Goal: Transaction & Acquisition: Purchase product/service

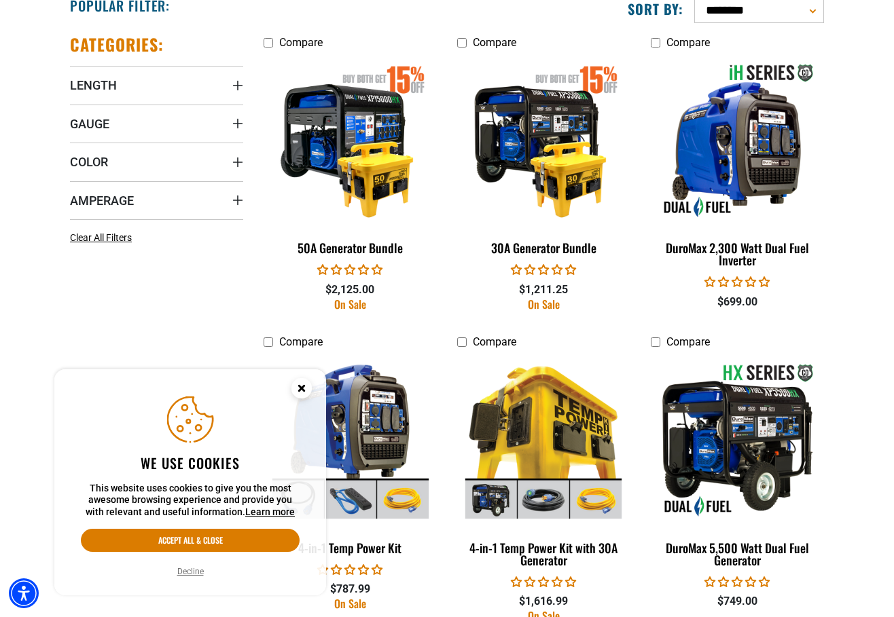
scroll to position [1019, 0]
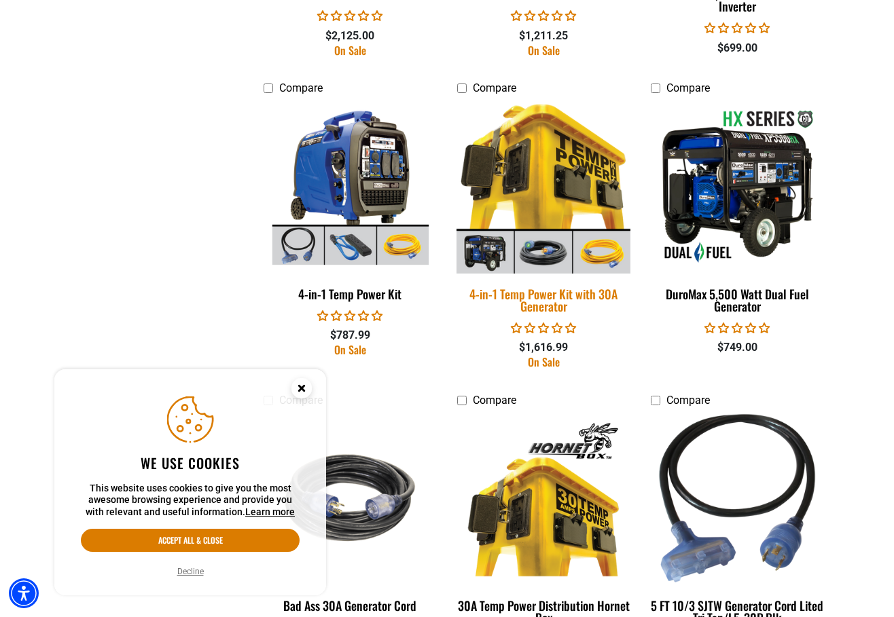
click at [549, 148] on img at bounding box center [543, 187] width 190 height 174
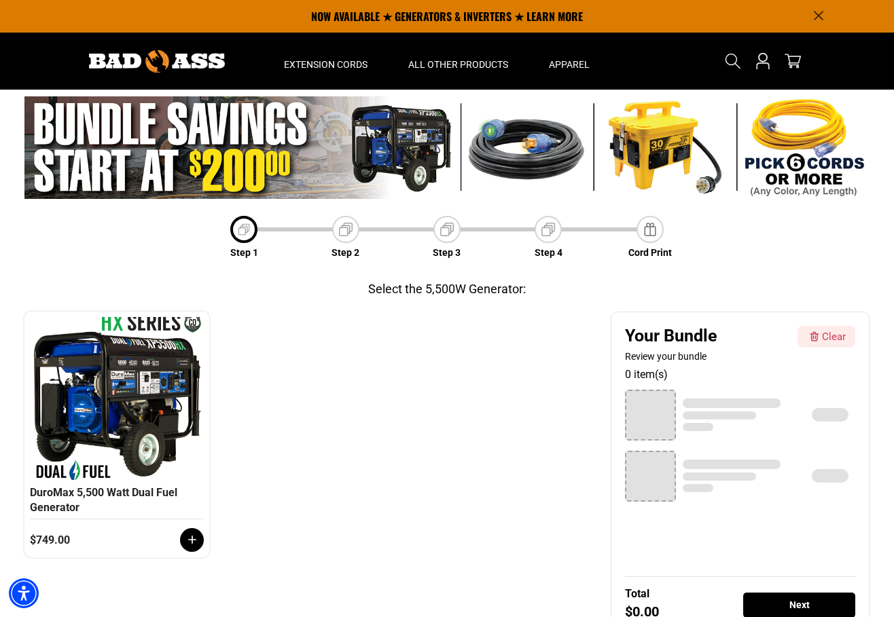
click at [634, 165] on img at bounding box center [446, 147] width 845 height 103
click at [166, 65] on img at bounding box center [157, 61] width 136 height 22
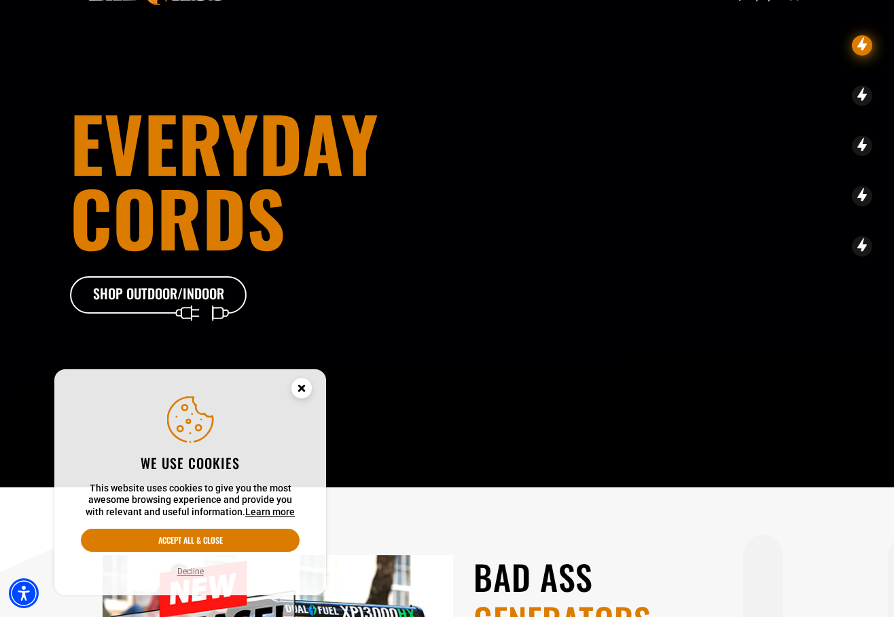
click at [306, 380] on circle "Cookie Consent" at bounding box center [301, 388] width 20 height 20
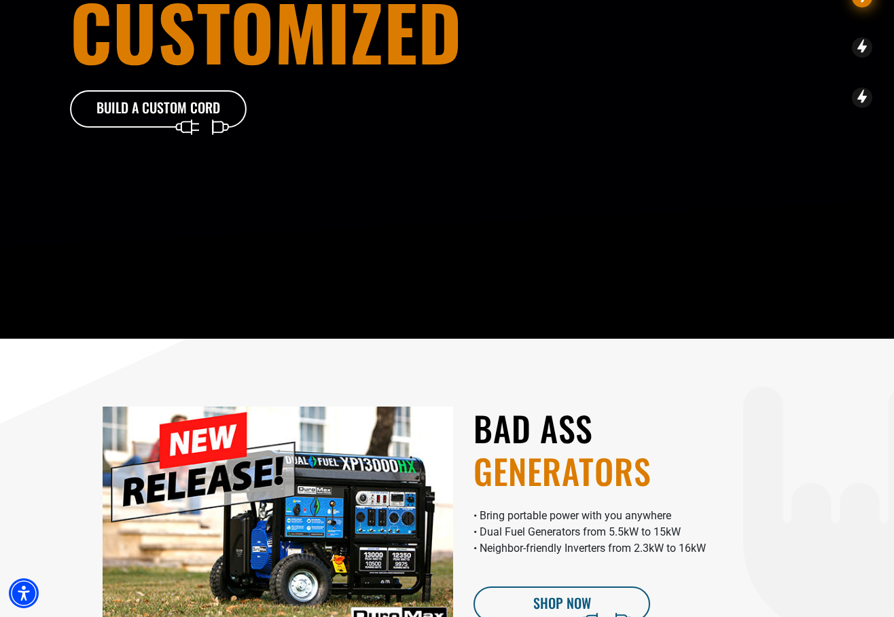
scroll to position [556, 0]
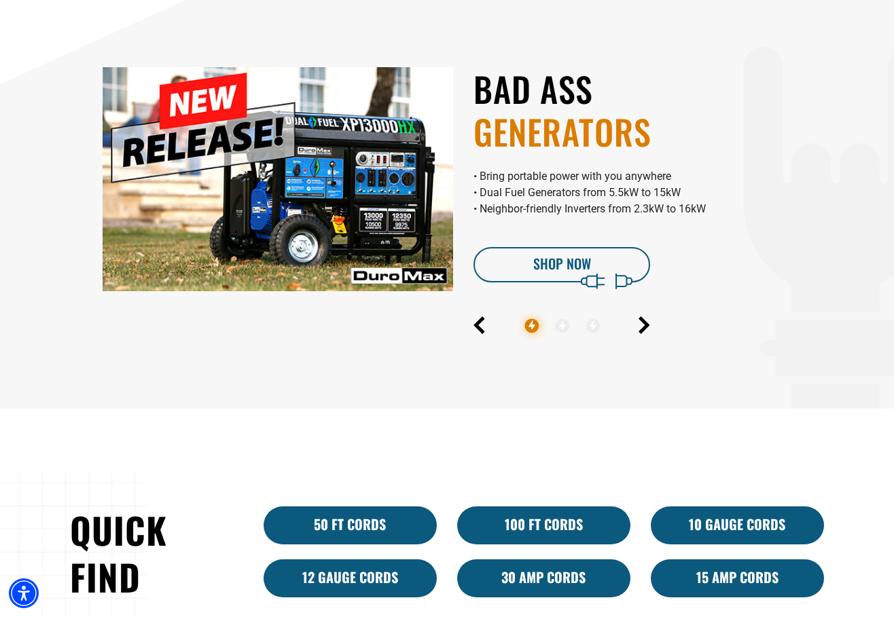
click at [565, 245] on div "BAD ASS GENERATORS • Bring portable power with you anywhere • Dual Fuel Generat…" at bounding box center [648, 179] width 371 height 224
click at [557, 259] on link "Shop Now" at bounding box center [561, 264] width 177 height 35
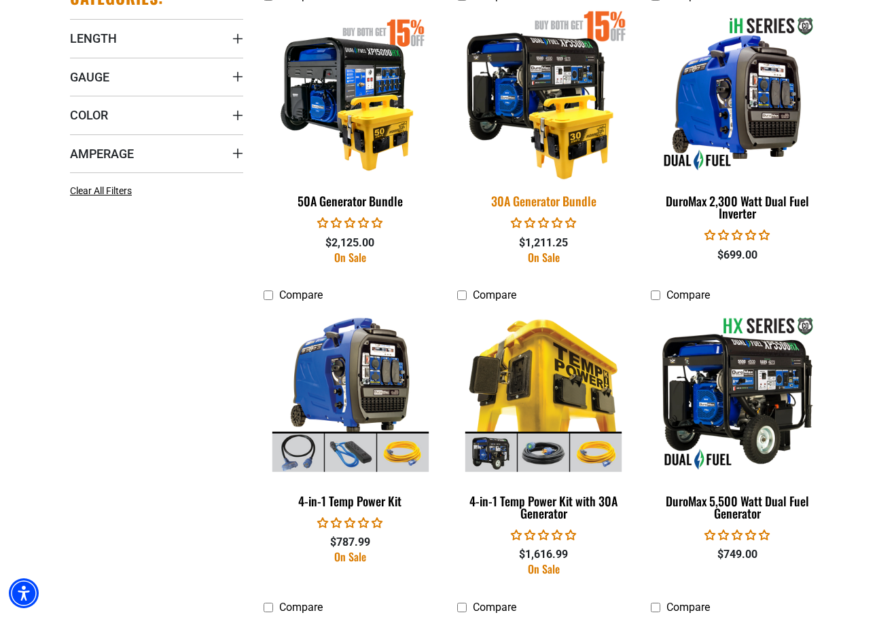
scroll to position [1019, 0]
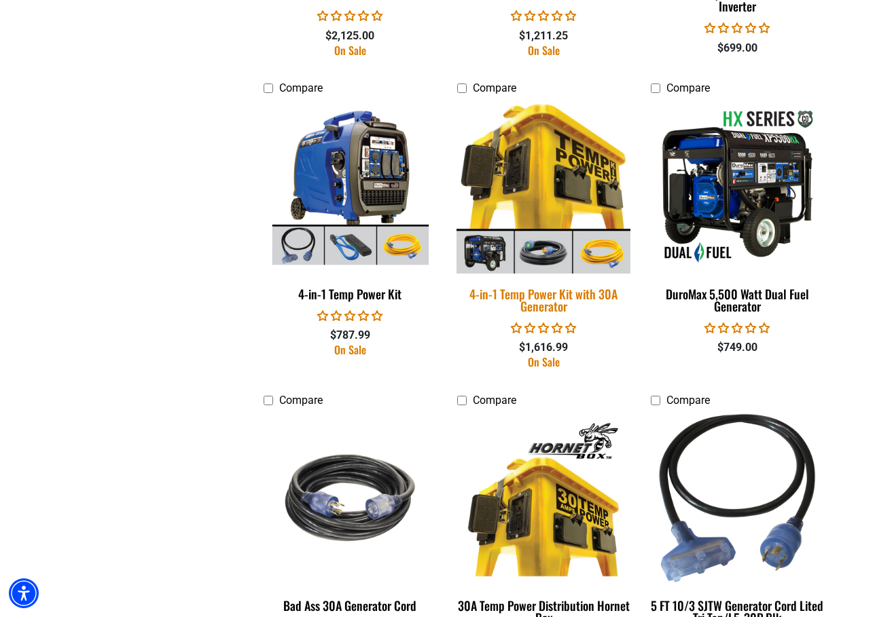
click at [539, 181] on img at bounding box center [543, 187] width 190 height 174
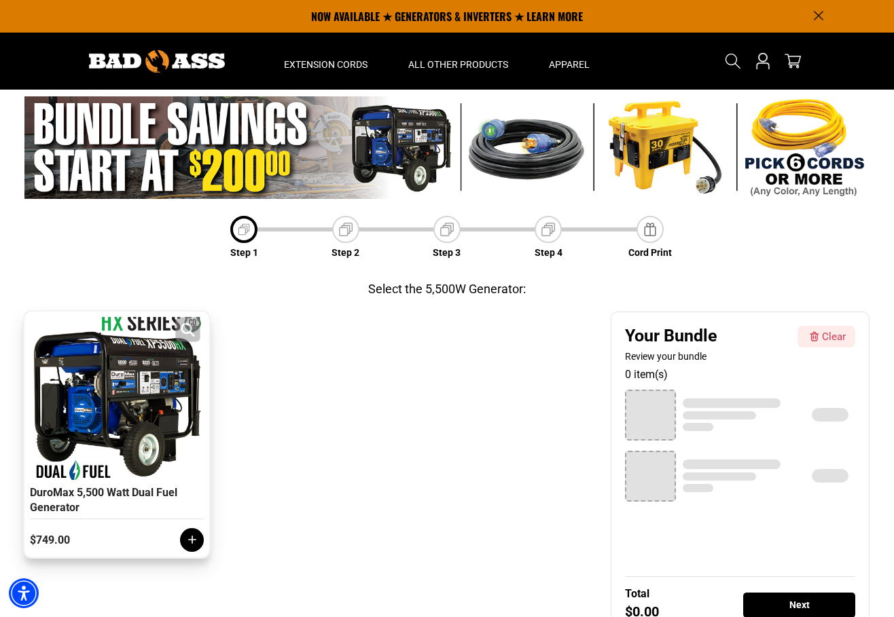
click at [111, 404] on div at bounding box center [117, 398] width 168 height 163
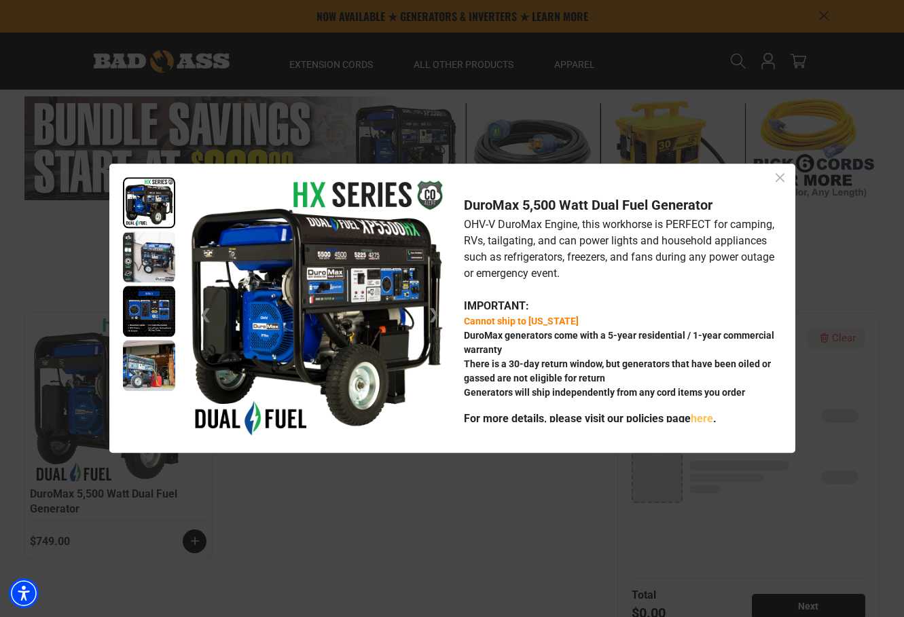
scroll to position [54, 0]
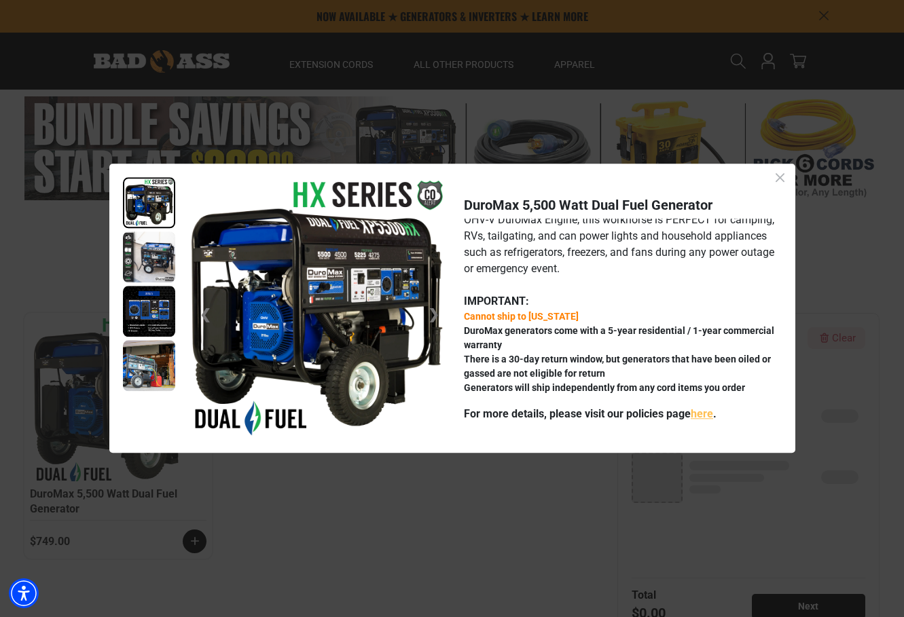
click at [145, 270] on img at bounding box center [149, 257] width 52 height 51
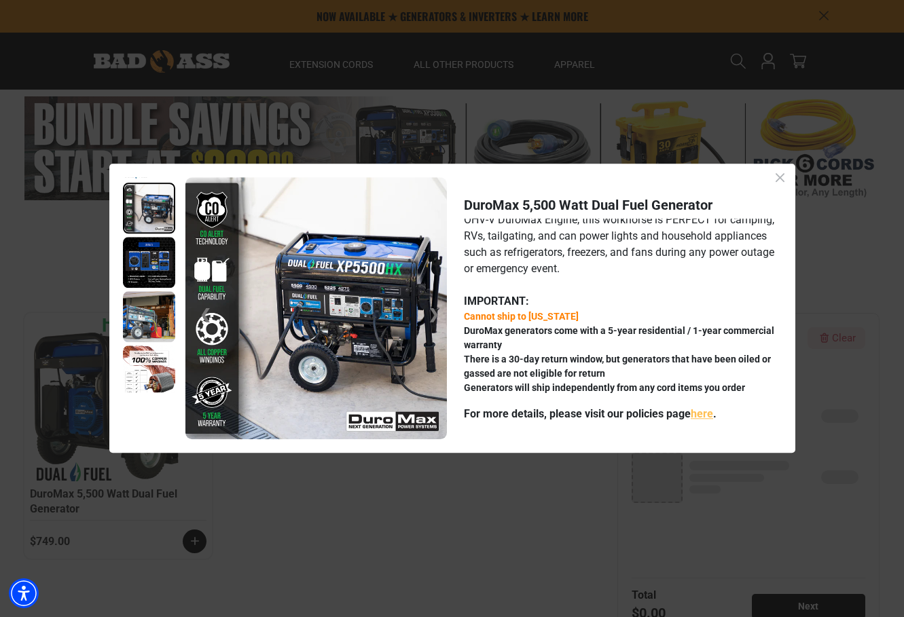
scroll to position [54, 0]
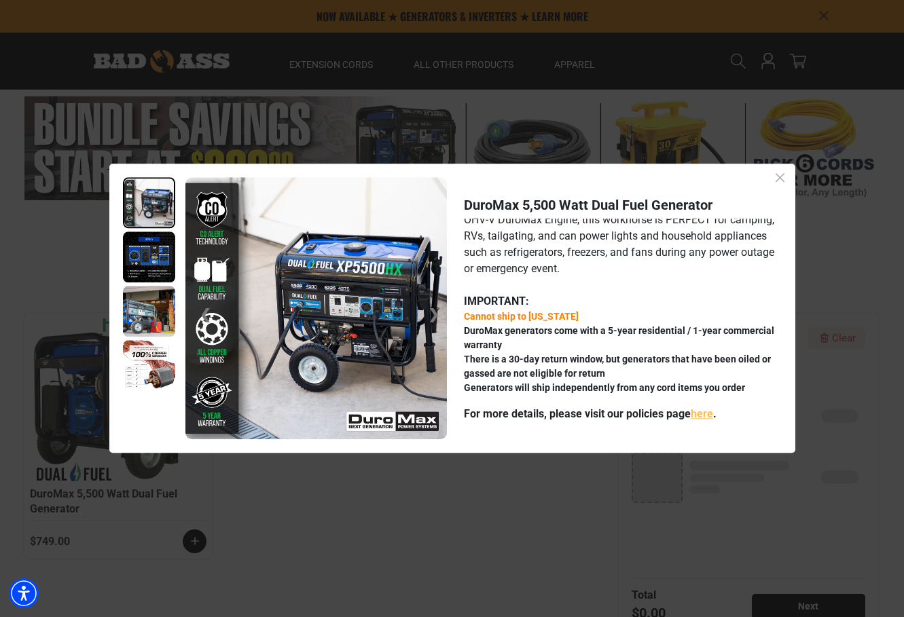
click at [144, 256] on img at bounding box center [149, 257] width 52 height 51
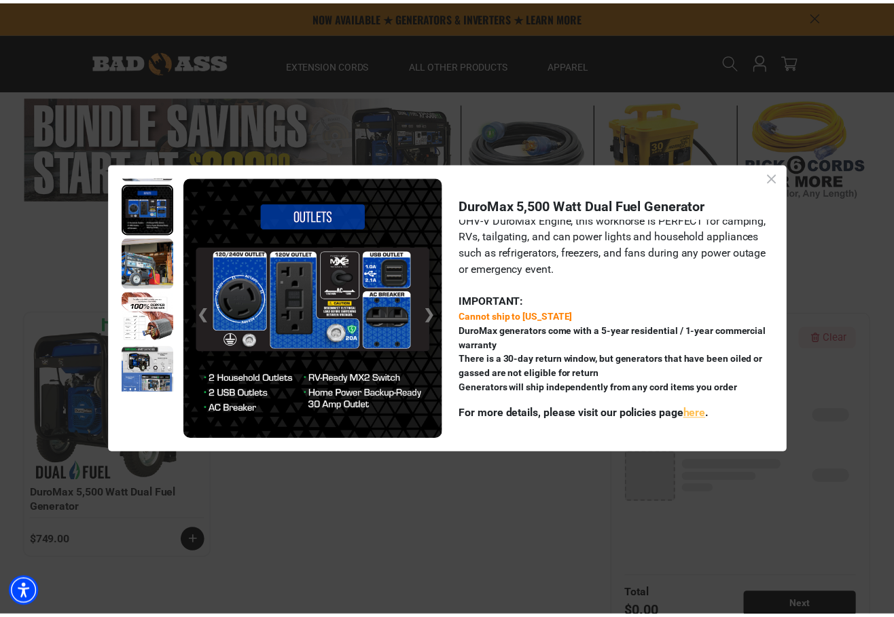
scroll to position [107, 0]
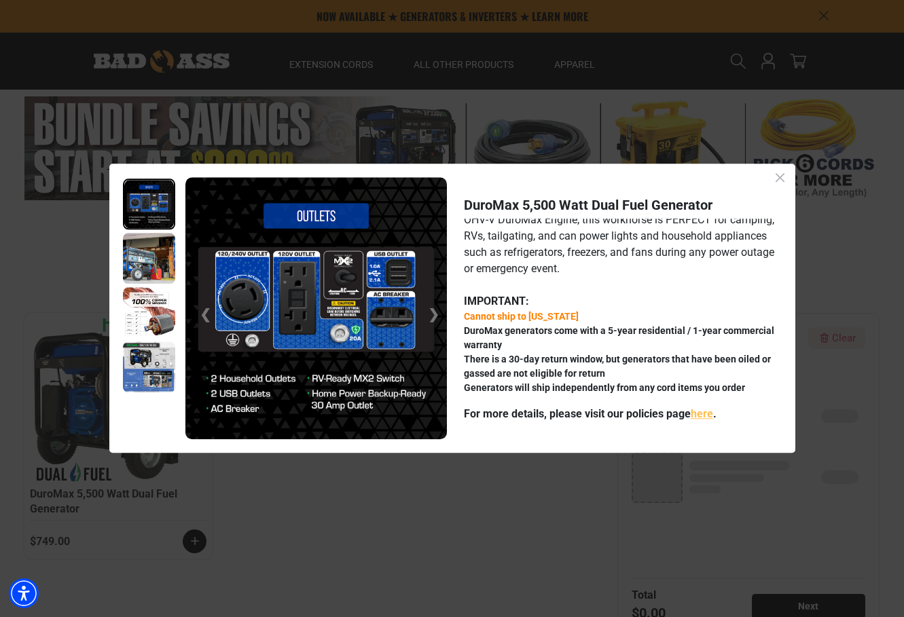
click at [143, 317] on img at bounding box center [149, 313] width 52 height 51
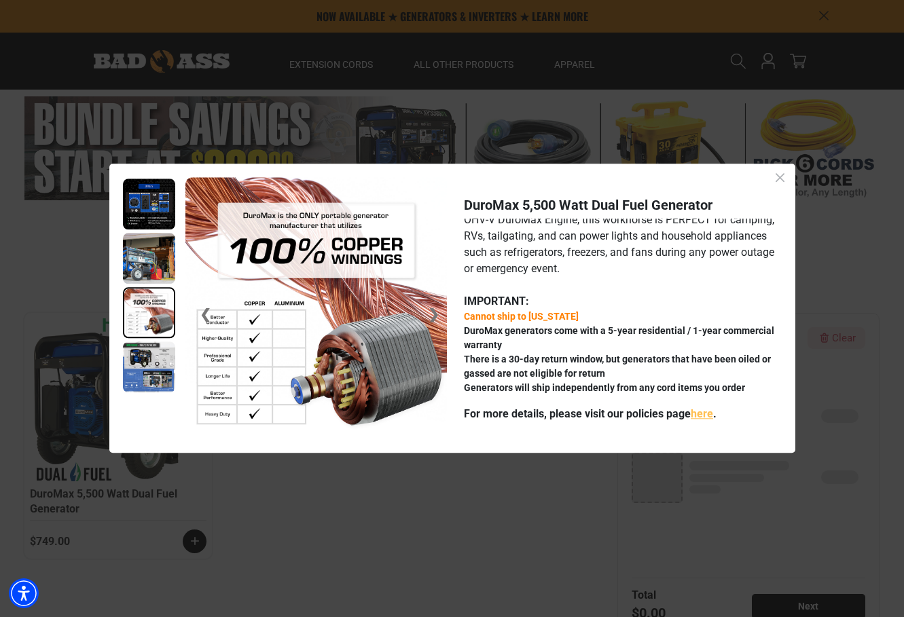
click at [151, 365] on img at bounding box center [149, 367] width 52 height 51
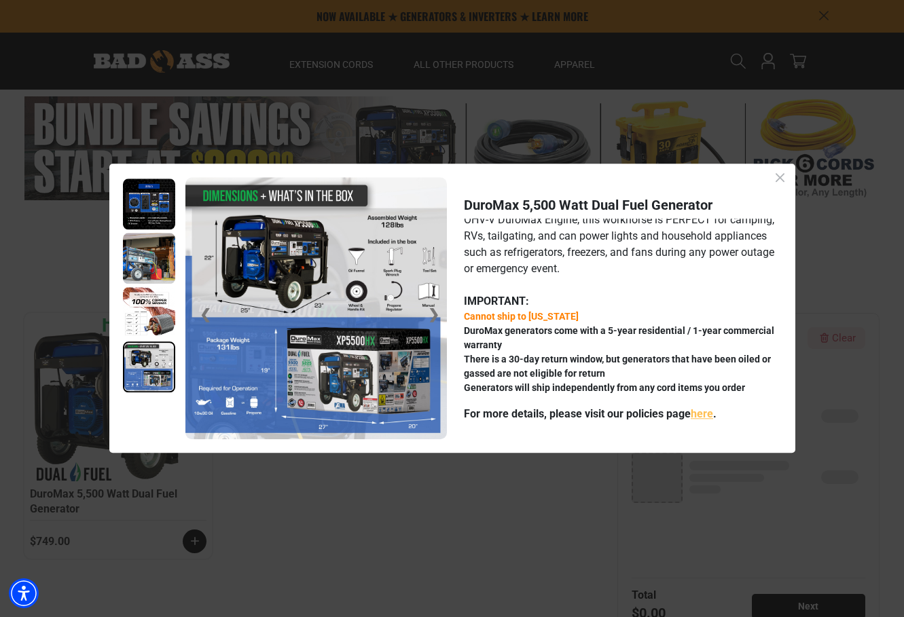
click at [779, 183] on icon "Close dialog" at bounding box center [780, 177] width 17 height 17
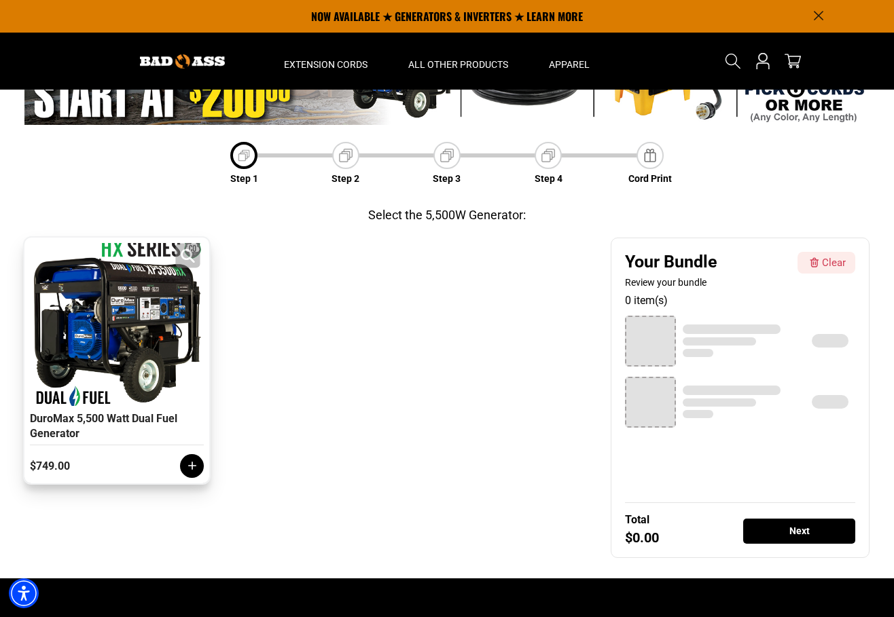
scroll to position [68, 0]
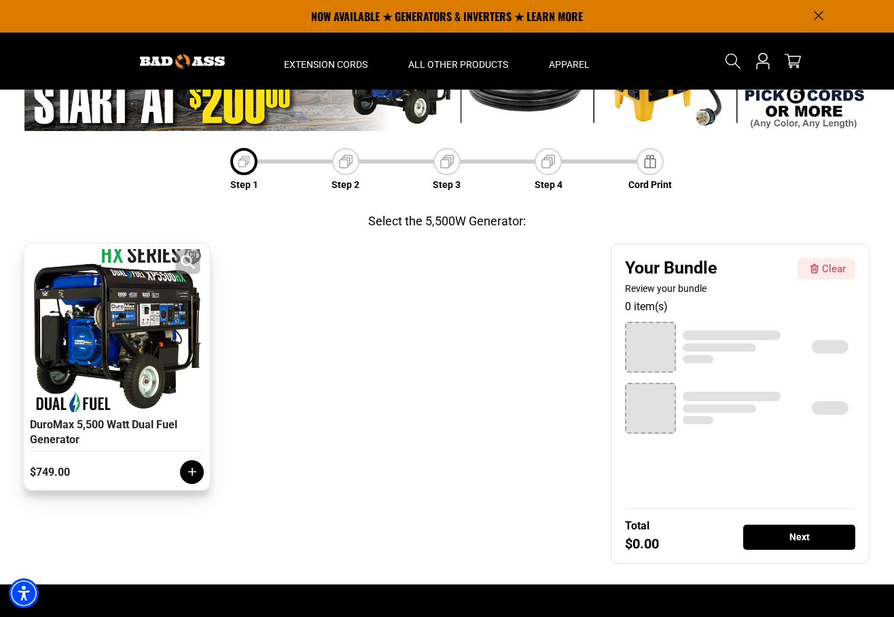
click at [192, 380] on div at bounding box center [117, 330] width 168 height 163
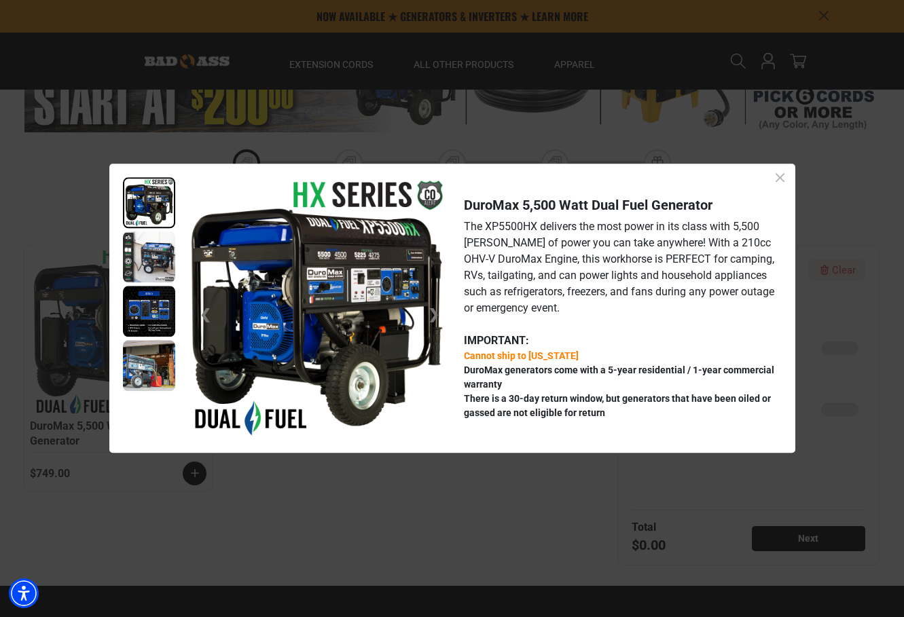
click at [198, 462] on div "❮ ❯ DuroMax 5,500 Watt Dual Fuel Generator The XP5500HX delivers the most power…" at bounding box center [452, 308] width 904 height 617
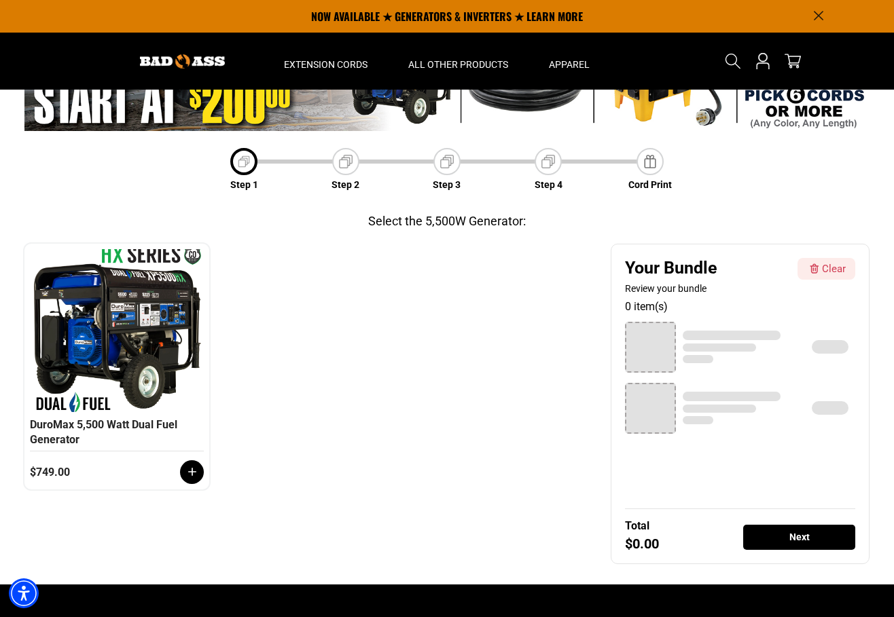
drag, startPoint x: 196, startPoint y: 471, endPoint x: 231, endPoint y: 471, distance: 35.3
click at [196, 471] on icon at bounding box center [192, 472] width 14 height 14
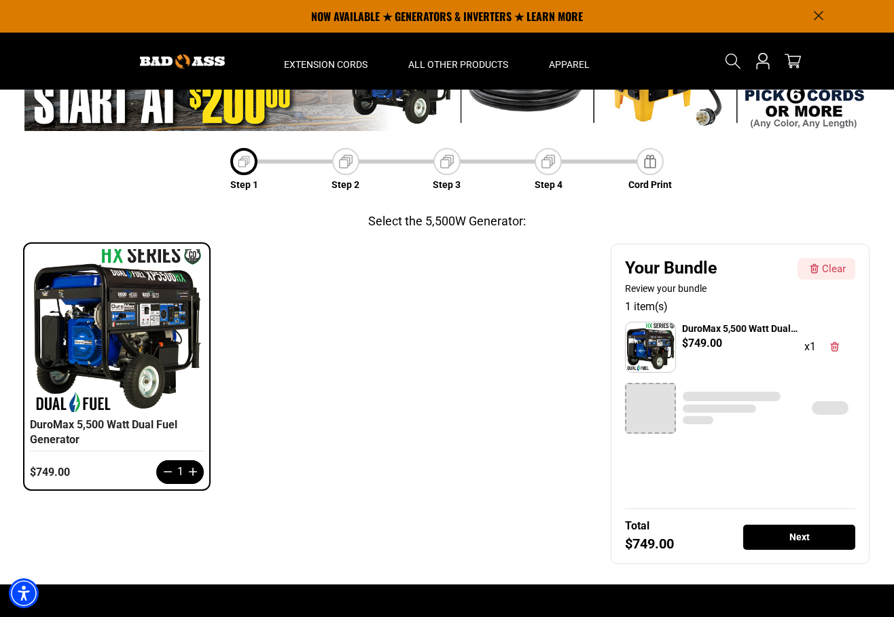
click at [341, 169] on img at bounding box center [345, 161] width 19 height 19
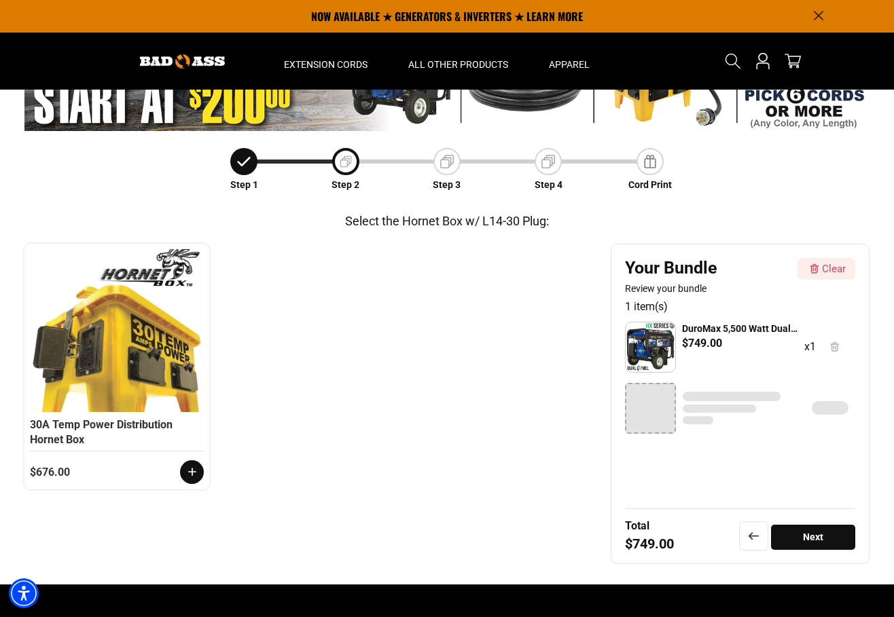
scroll to position [48, 0]
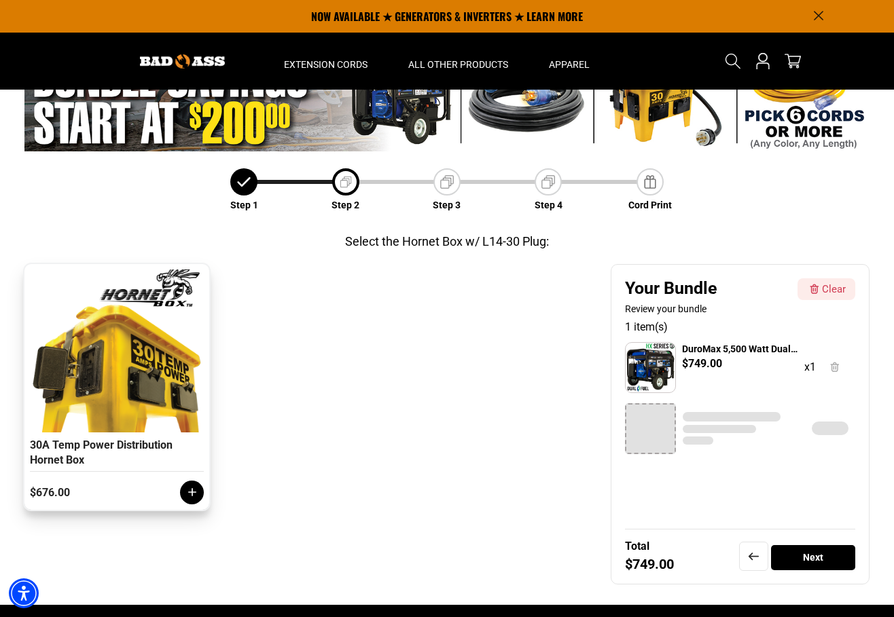
click at [191, 492] on icon at bounding box center [192, 492] width 8 height 8
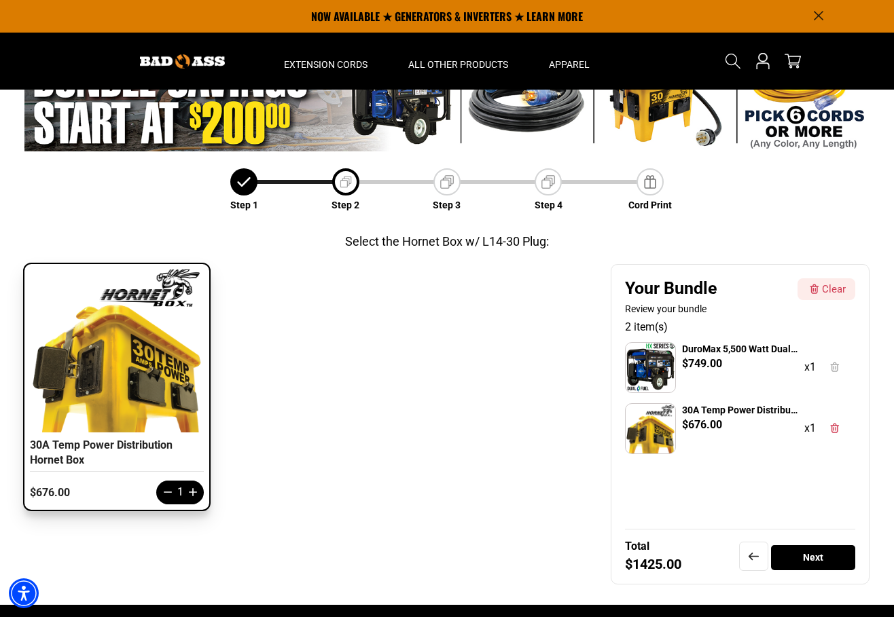
click at [449, 185] on img at bounding box center [446, 182] width 19 height 19
